Goal: Transaction & Acquisition: Subscribe to service/newsletter

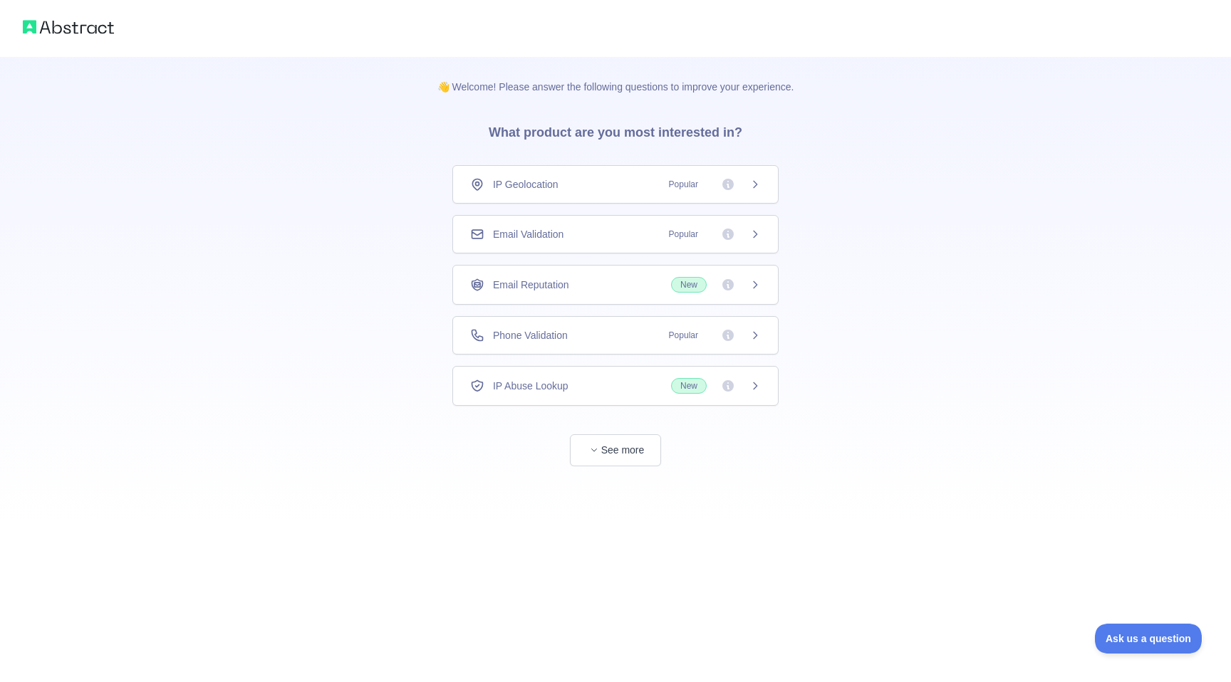
click at [620, 188] on div "IP Geolocation Popular" at bounding box center [615, 184] width 291 height 14
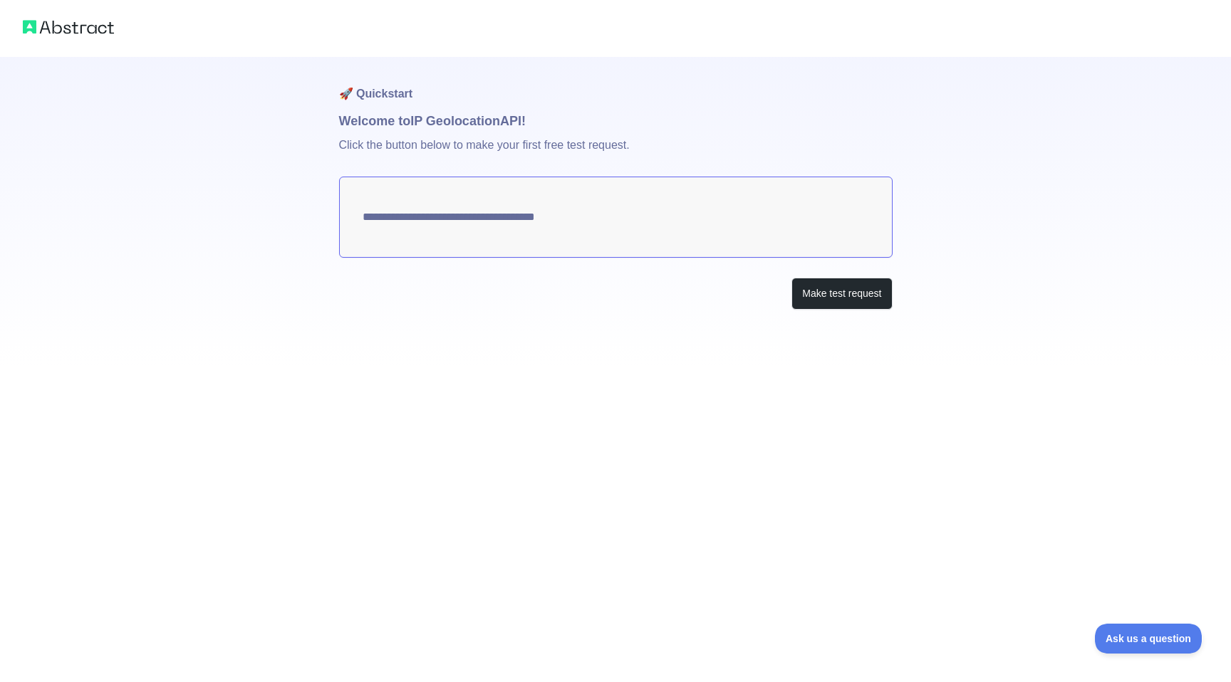
type textarea "**********"
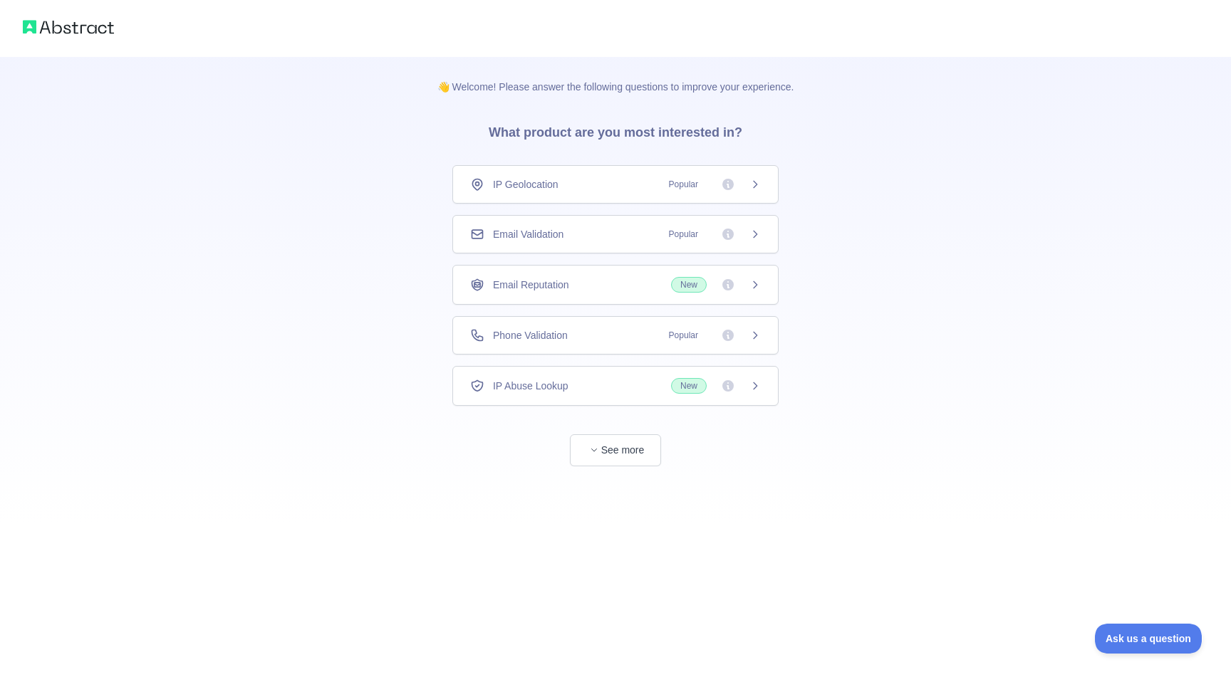
click at [758, 236] on icon at bounding box center [754, 234] width 11 height 11
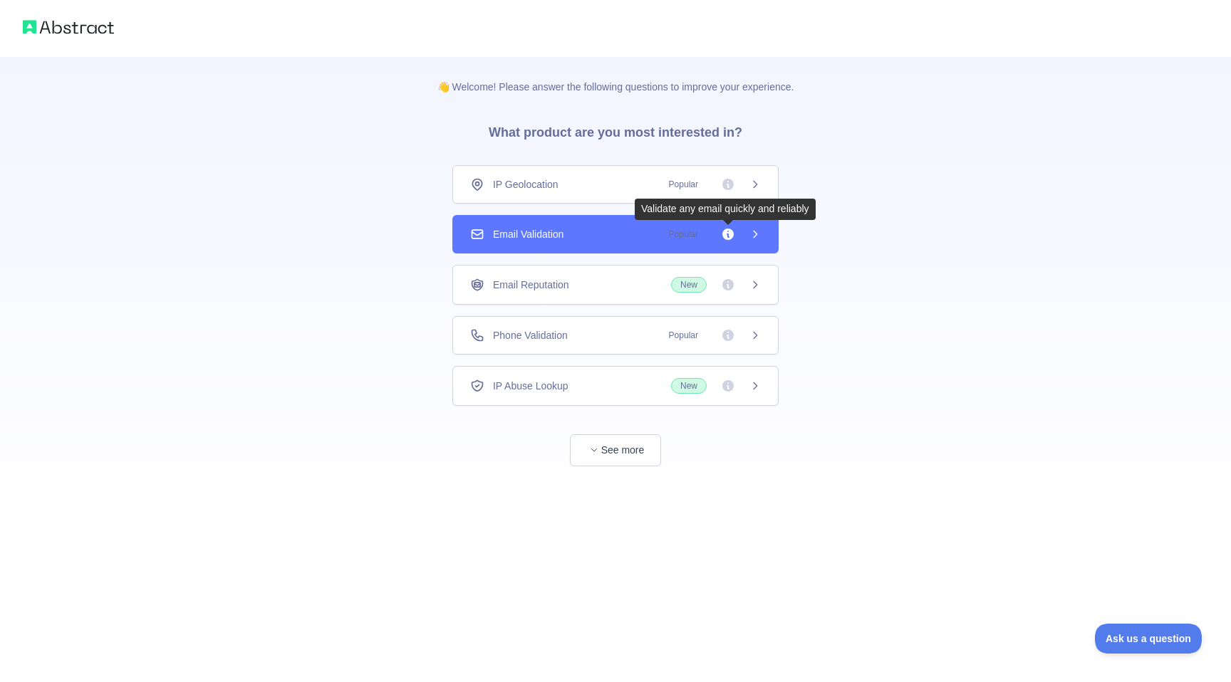
click at [729, 234] on icon at bounding box center [727, 234] width 11 height 11
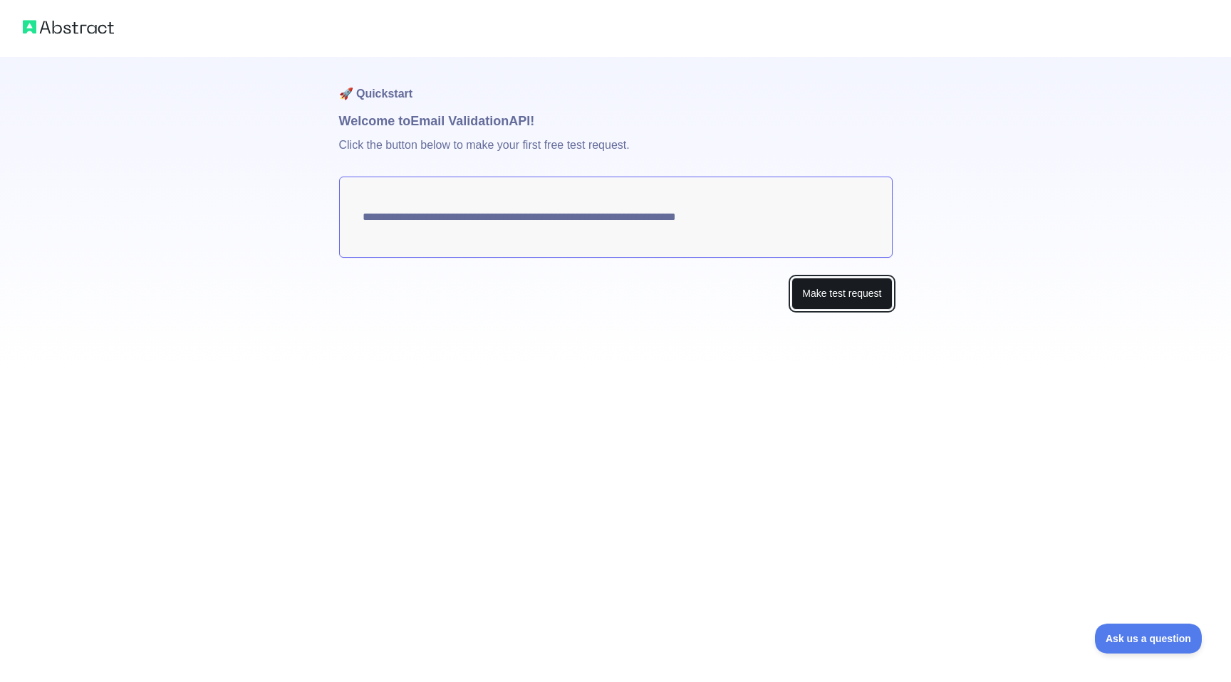
click at [829, 288] on button "Make test request" at bounding box center [841, 294] width 100 height 32
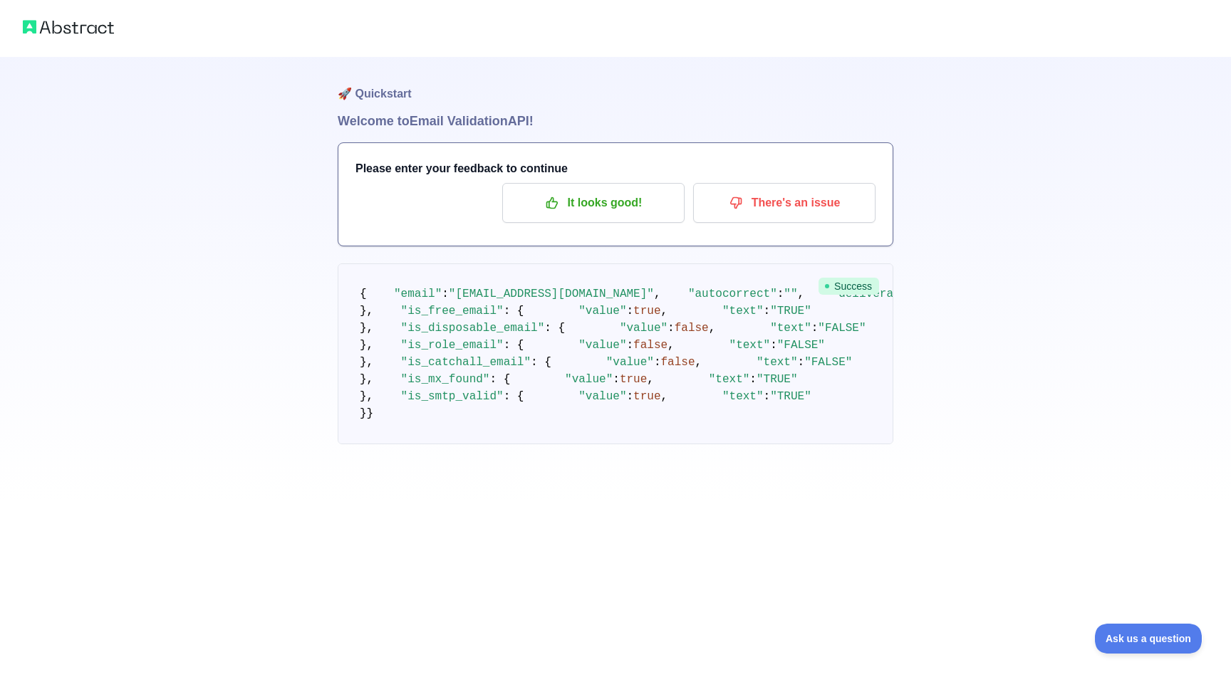
click at [81, 31] on img at bounding box center [68, 27] width 91 height 20
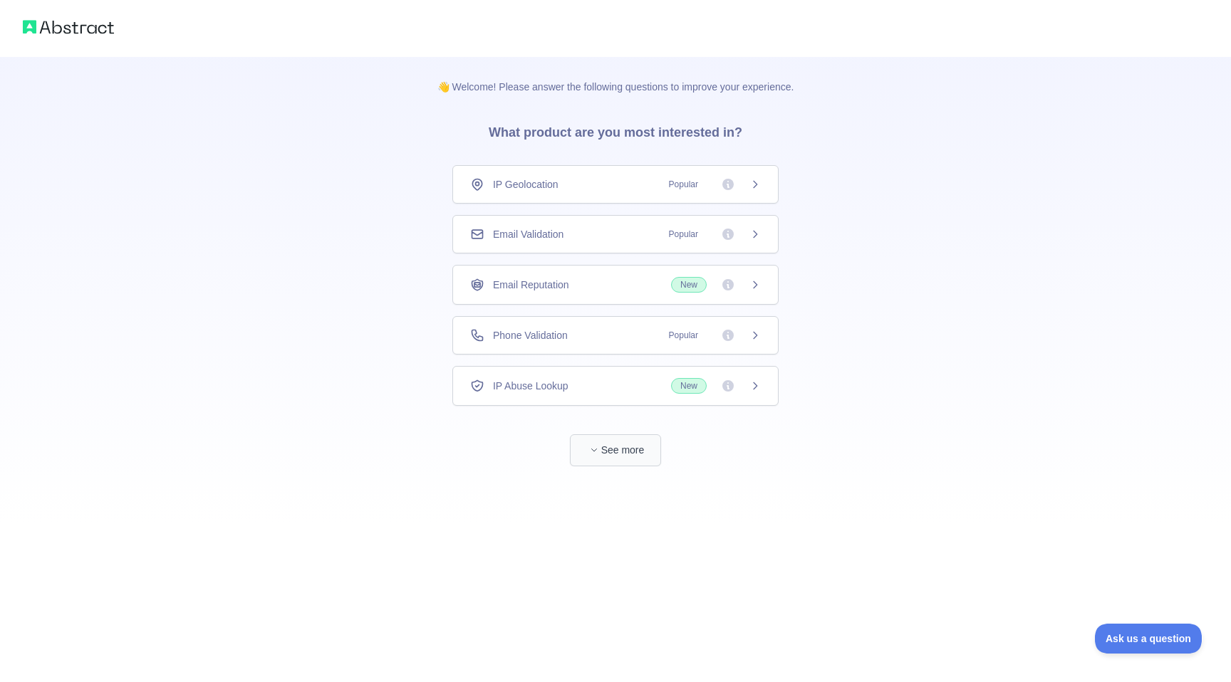
click at [622, 454] on button "See more" at bounding box center [615, 450] width 91 height 32
click at [78, 24] on img at bounding box center [68, 27] width 91 height 20
click at [533, 92] on p "👋 Welcome! Please answer the following questions to improve your experience." at bounding box center [616, 75] width 402 height 37
click at [674, 86] on p "👋 Welcome! Please answer the following questions to improve your experience." at bounding box center [616, 75] width 402 height 37
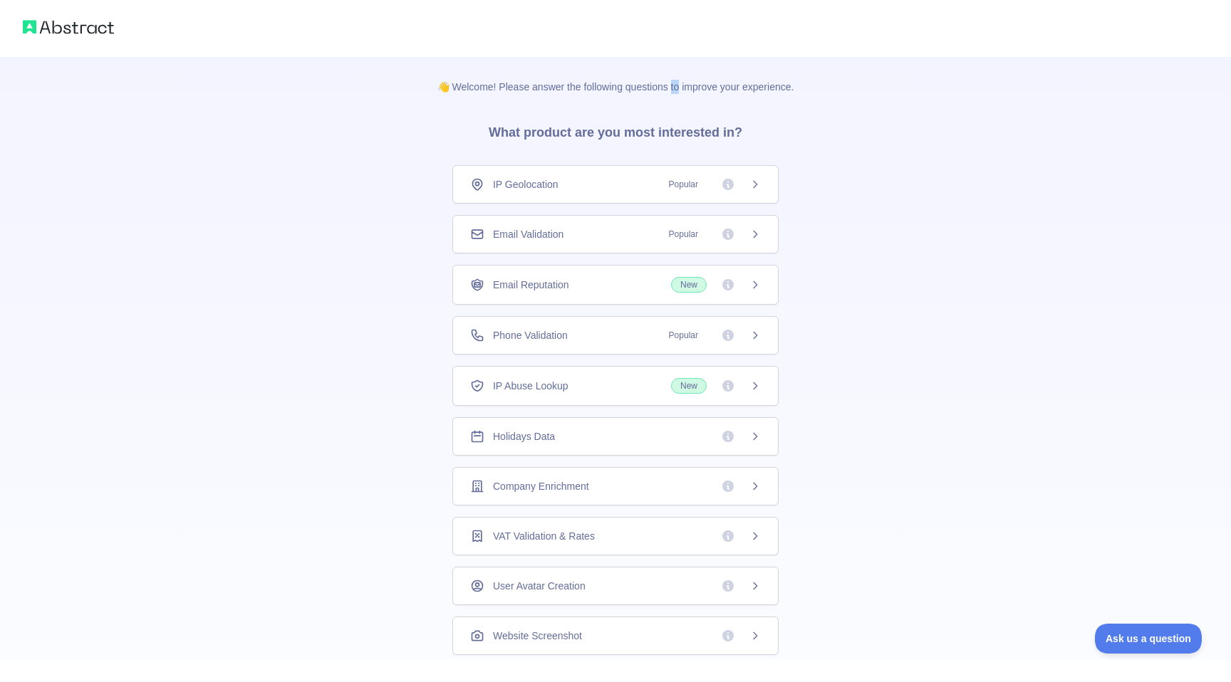
click at [754, 285] on icon at bounding box center [754, 284] width 11 height 11
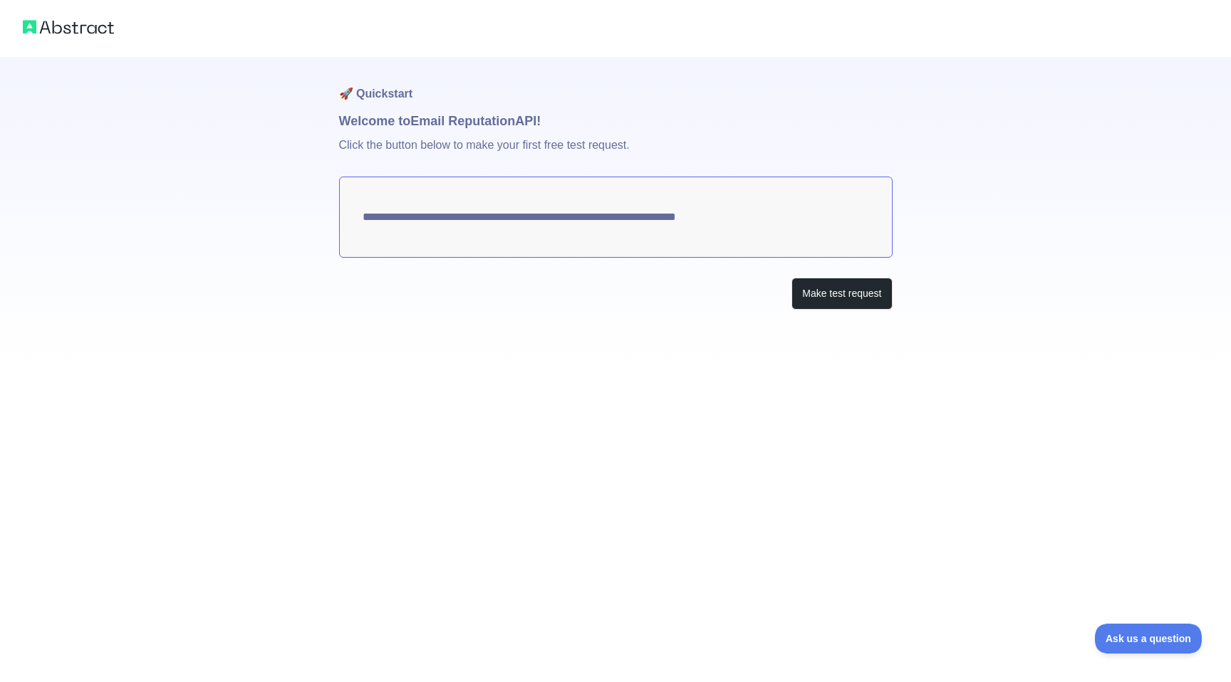
drag, startPoint x: 363, startPoint y: 215, endPoint x: 681, endPoint y: 225, distance: 318.5
click at [681, 225] on textarea "**********" at bounding box center [615, 217] width 553 height 81
click at [837, 292] on button "Make test request" at bounding box center [841, 294] width 100 height 32
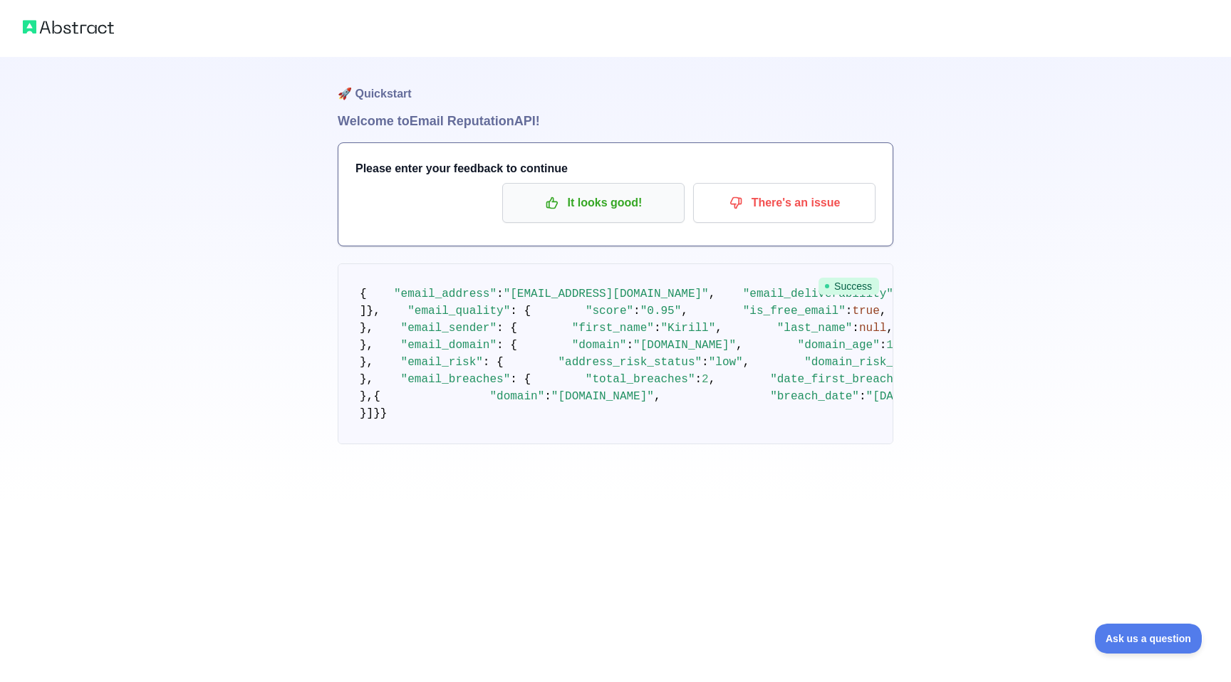
click at [628, 207] on p "It looks good!" at bounding box center [593, 203] width 161 height 24
